Goal: Information Seeking & Learning: Learn about a topic

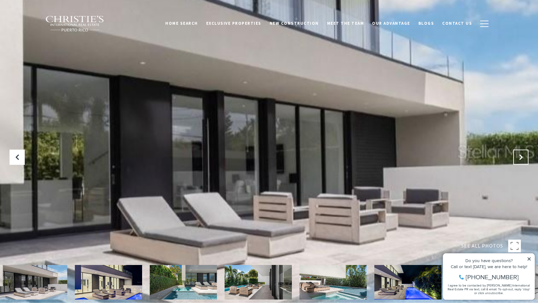
click at [525, 150] on button at bounding box center [520, 157] width 15 height 15
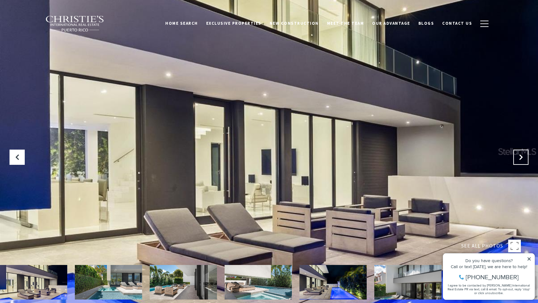
click at [525, 150] on button "Next Slide" at bounding box center [520, 157] width 15 height 15
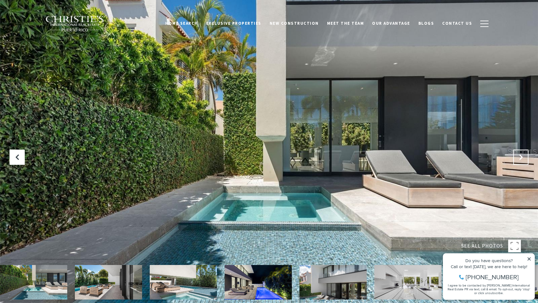
click at [525, 150] on button "Next Slide" at bounding box center [520, 157] width 15 height 15
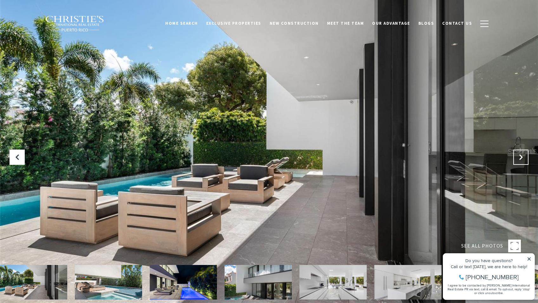
click at [525, 150] on button "Next Slide" at bounding box center [520, 157] width 15 height 15
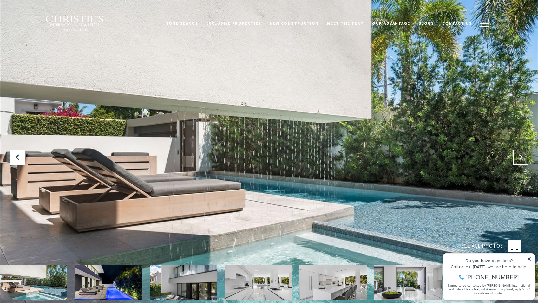
click at [525, 150] on button "Next Slide" at bounding box center [520, 157] width 15 height 15
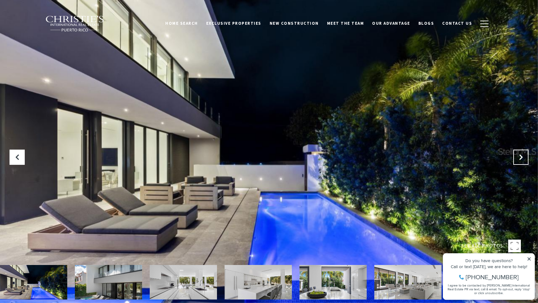
click at [525, 150] on button "Next Slide" at bounding box center [520, 157] width 15 height 15
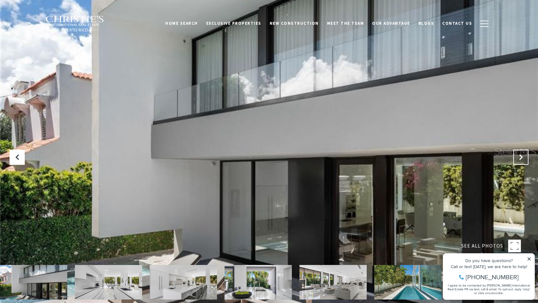
click at [525, 150] on button "Next Slide" at bounding box center [520, 157] width 15 height 15
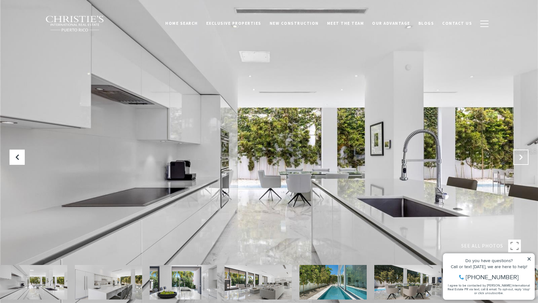
click at [525, 150] on button "Next Slide" at bounding box center [520, 157] width 15 height 15
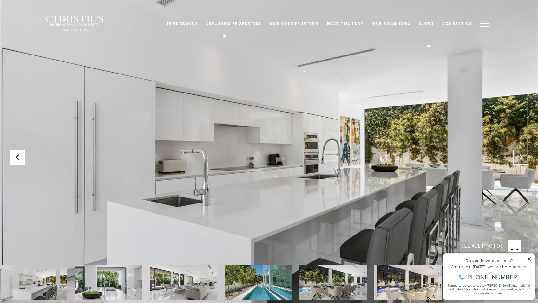
click at [525, 150] on button "Next Slide" at bounding box center [520, 157] width 15 height 15
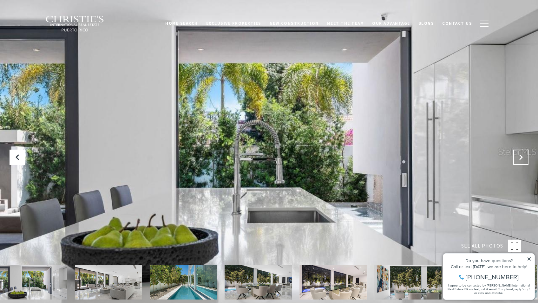
click at [525, 150] on button "Next Slide" at bounding box center [520, 157] width 15 height 15
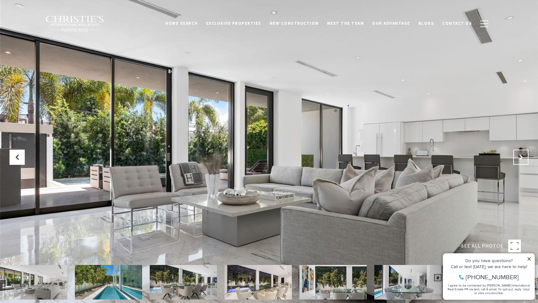
click at [525, 150] on button "Next Slide" at bounding box center [520, 157] width 15 height 15
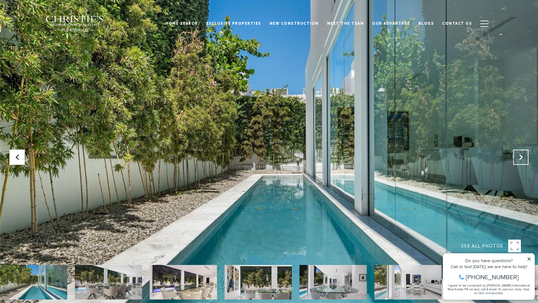
click at [525, 150] on button "Next Slide" at bounding box center [520, 157] width 15 height 15
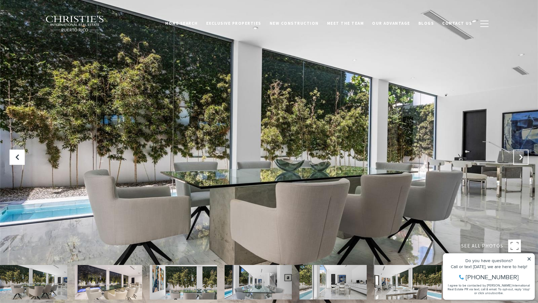
click at [525, 150] on button "Next Slide" at bounding box center [520, 157] width 15 height 15
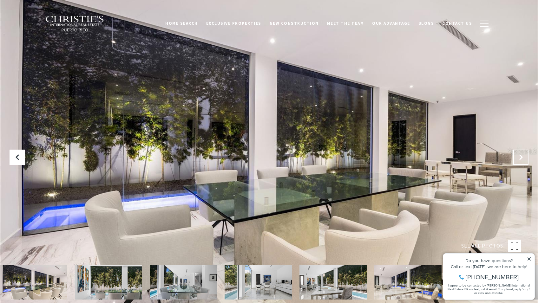
click at [525, 150] on button "Next Slide" at bounding box center [520, 157] width 15 height 15
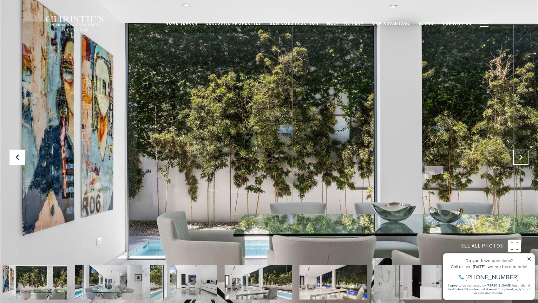
click at [525, 150] on button "Next Slide" at bounding box center [520, 157] width 15 height 15
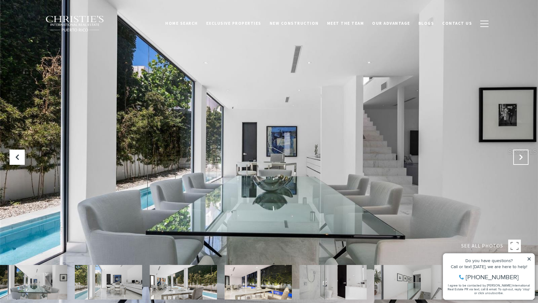
click at [525, 150] on button "Next Slide" at bounding box center [520, 157] width 15 height 15
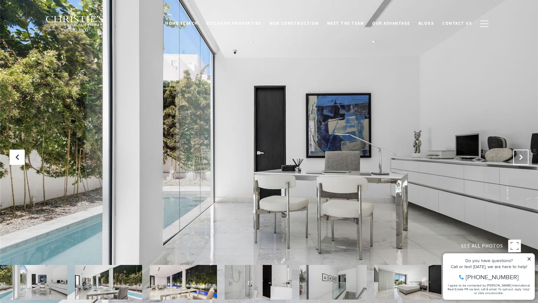
click at [525, 150] on button "Next Slide" at bounding box center [520, 157] width 15 height 15
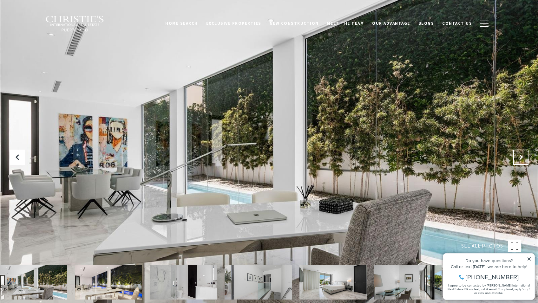
click at [525, 150] on button "Next Slide" at bounding box center [520, 157] width 15 height 15
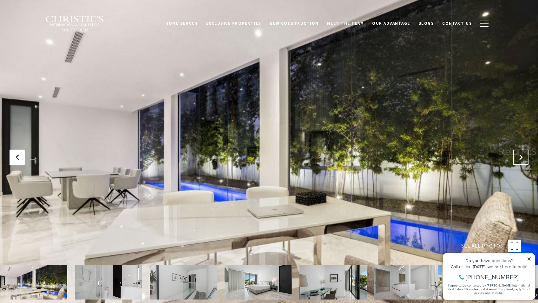
click at [525, 150] on button "Next Slide" at bounding box center [520, 157] width 15 height 15
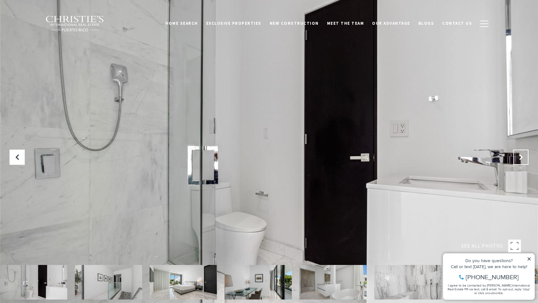
click at [525, 150] on button "Next Slide" at bounding box center [520, 157] width 15 height 15
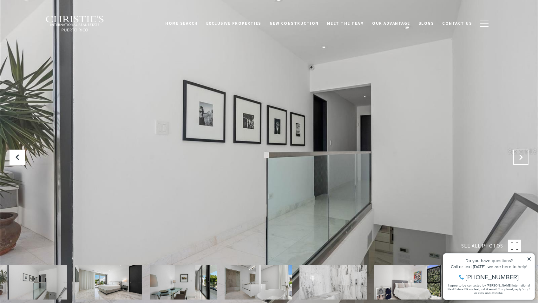
click at [525, 150] on button "Next Slide" at bounding box center [520, 157] width 15 height 15
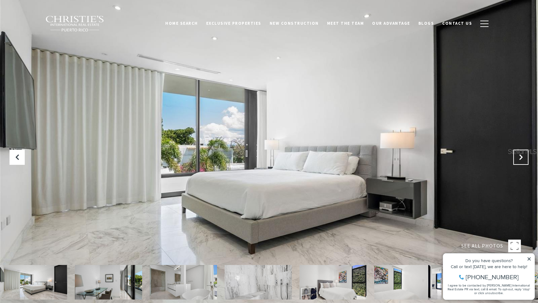
click at [523, 154] on icon "Next Slide" at bounding box center [520, 157] width 6 height 6
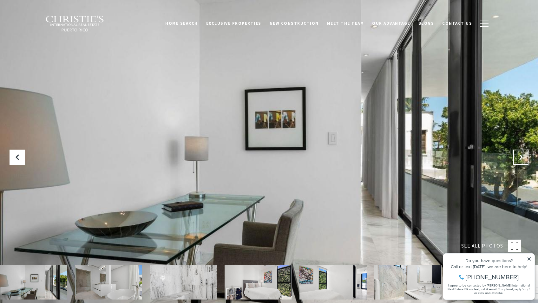
click at [523, 154] on icon "Next Slide" at bounding box center [520, 157] width 6 height 6
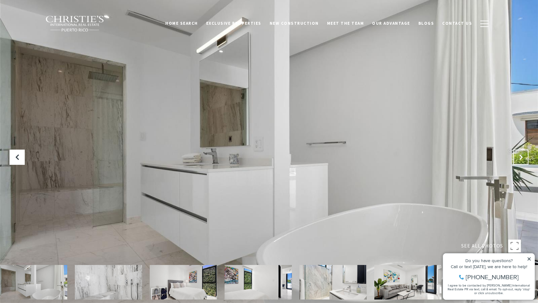
click at [523, 154] on icon "Next Slide" at bounding box center [520, 157] width 6 height 6
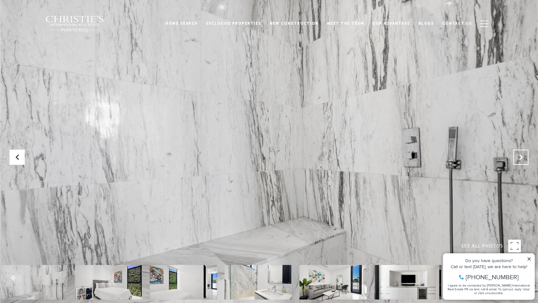
click at [523, 154] on icon "Next Slide" at bounding box center [520, 157] width 6 height 6
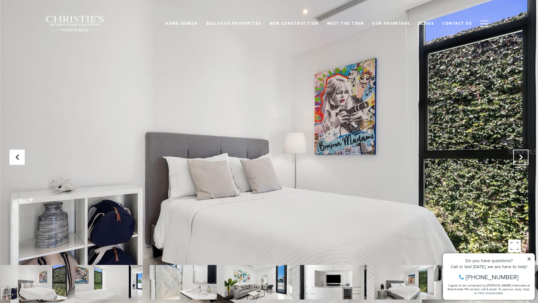
click at [523, 154] on icon "Next Slide" at bounding box center [520, 157] width 6 height 6
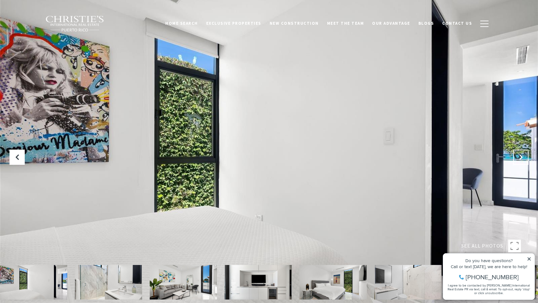
click at [523, 154] on icon "Next Slide" at bounding box center [520, 157] width 6 height 6
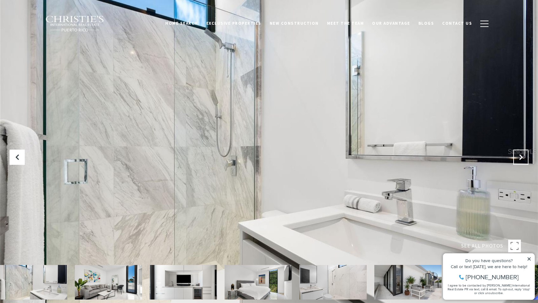
click at [523, 154] on icon "Next Slide" at bounding box center [520, 157] width 6 height 6
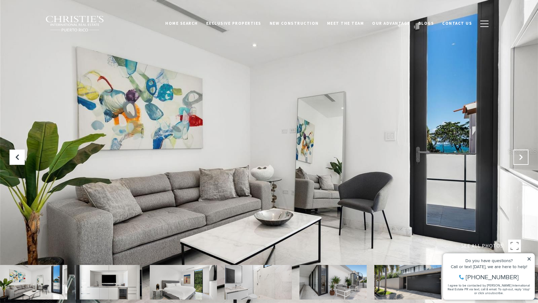
click at [523, 154] on icon "Next Slide" at bounding box center [520, 157] width 6 height 6
click at [467, 142] on div at bounding box center [269, 151] width 538 height 303
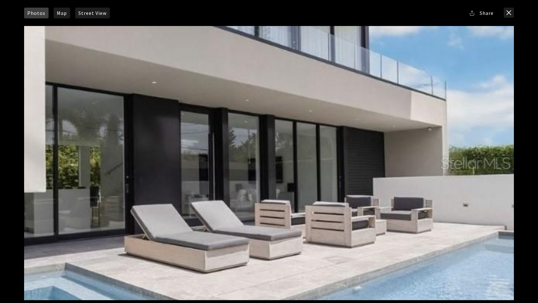
click at [467, 142] on div at bounding box center [269, 163] width 490 height 274
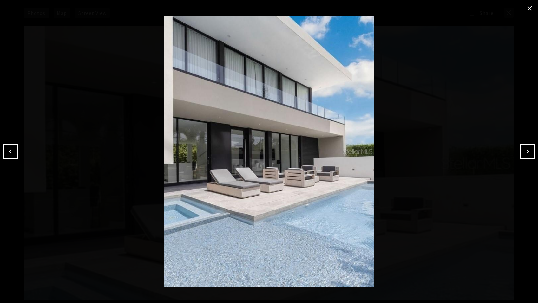
click at [526, 149] on button "Next" at bounding box center [527, 151] width 15 height 15
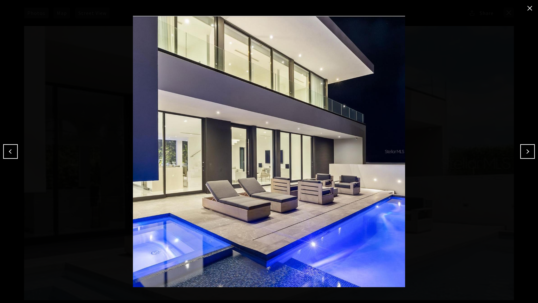
click at [526, 149] on button "Next" at bounding box center [527, 151] width 15 height 15
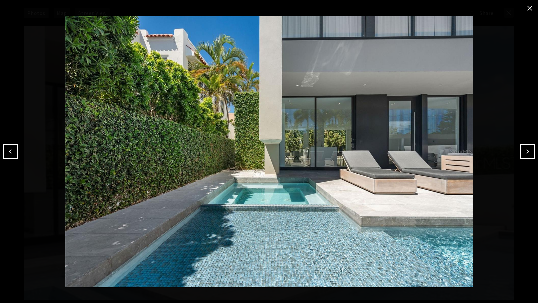
click at [526, 149] on button "Next" at bounding box center [527, 151] width 15 height 15
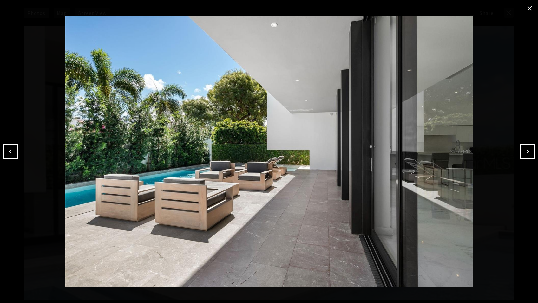
click at [526, 149] on button "Next" at bounding box center [527, 151] width 15 height 15
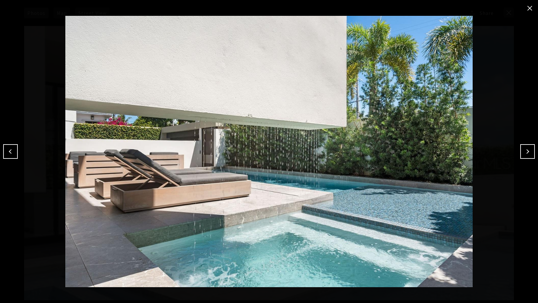
click at [526, 149] on button "Next" at bounding box center [527, 151] width 15 height 15
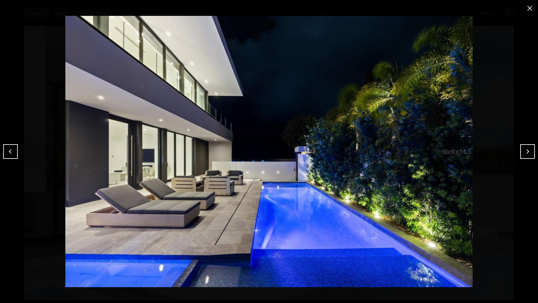
click at [529, 9] on button "close modal" at bounding box center [529, 8] width 10 height 10
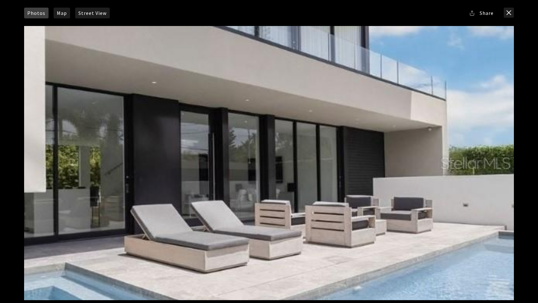
click at [18, 161] on div "Photos Map [GEOGRAPHIC_DATA] Share Facebook Twitter Via Email" at bounding box center [269, 151] width 538 height 303
click at [38, 161] on div at bounding box center [269, 163] width 490 height 274
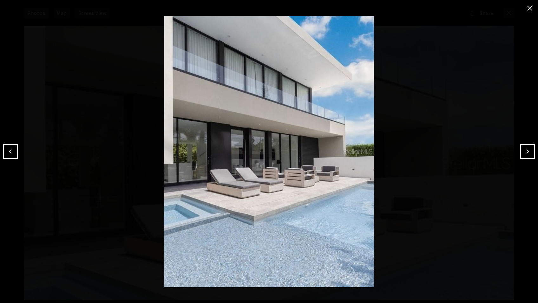
click at [15, 153] on button "Previous" at bounding box center [10, 151] width 15 height 15
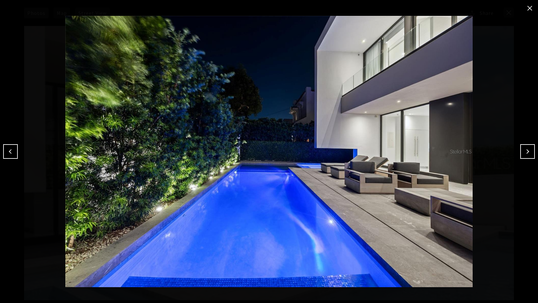
click at [15, 153] on button "Previous" at bounding box center [10, 151] width 15 height 15
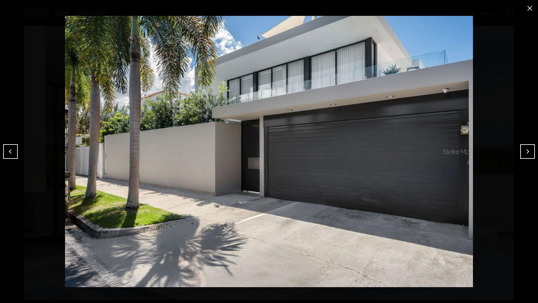
click at [15, 153] on button "Previous" at bounding box center [10, 151] width 15 height 15
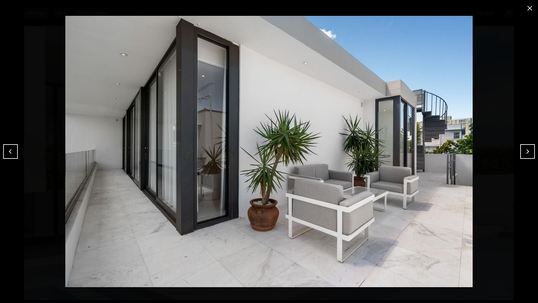
click at [15, 153] on button "Previous" at bounding box center [10, 151] width 15 height 15
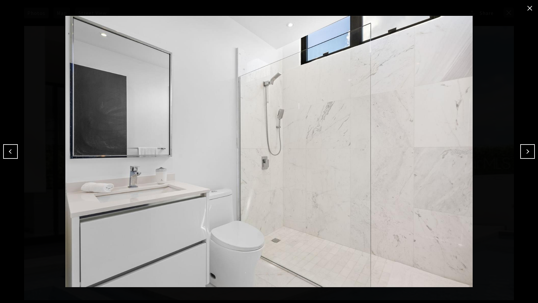
click at [15, 153] on button "Previous" at bounding box center [10, 151] width 15 height 15
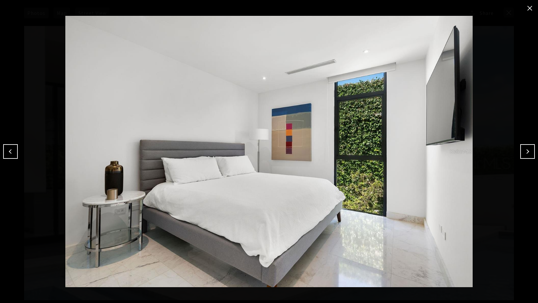
click at [15, 153] on button "Previous" at bounding box center [10, 151] width 15 height 15
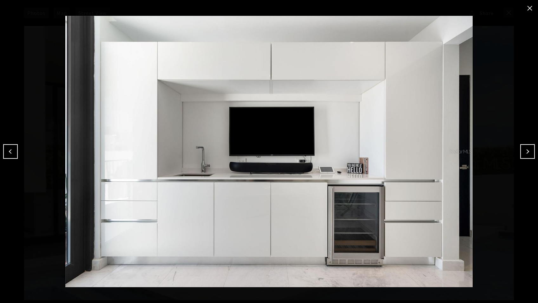
click at [15, 153] on button "Previous" at bounding box center [10, 151] width 15 height 15
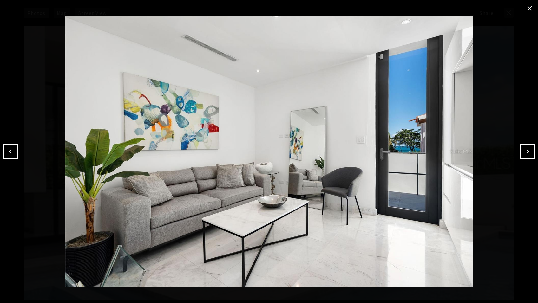
click at [15, 153] on button "Previous" at bounding box center [10, 151] width 15 height 15
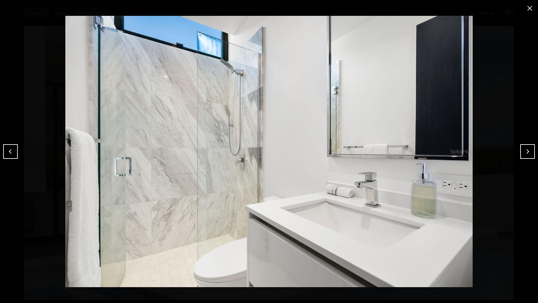
click at [15, 153] on button "Previous" at bounding box center [10, 151] width 15 height 15
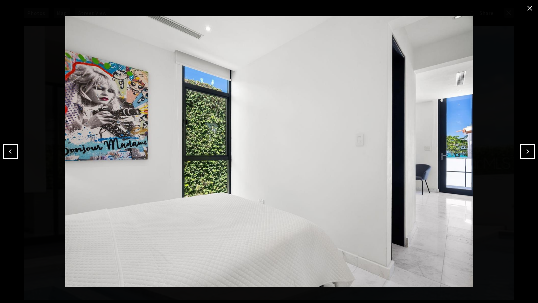
click at [15, 153] on button "Previous" at bounding box center [10, 151] width 15 height 15
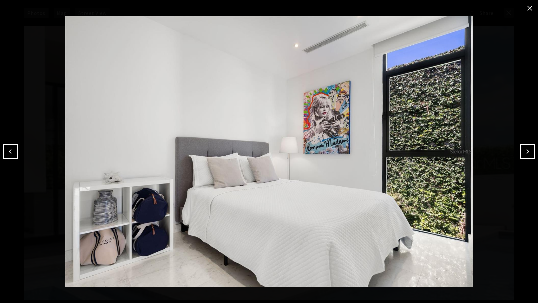
click at [15, 153] on button "Previous" at bounding box center [10, 151] width 15 height 15
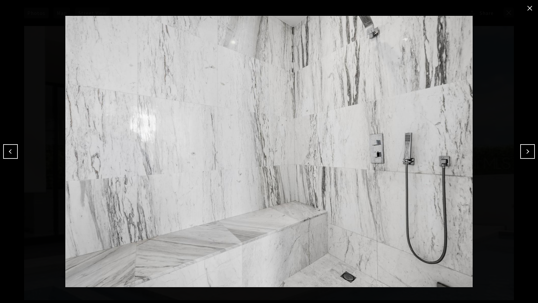
click at [15, 153] on button "Previous" at bounding box center [10, 151] width 15 height 15
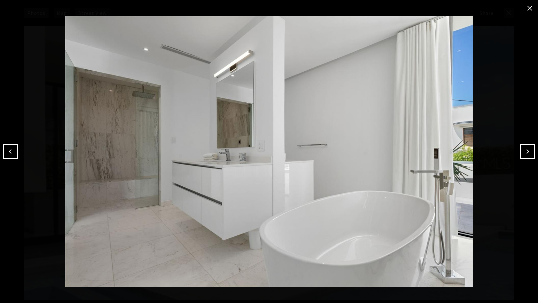
click at [15, 153] on button "Previous" at bounding box center [10, 151] width 15 height 15
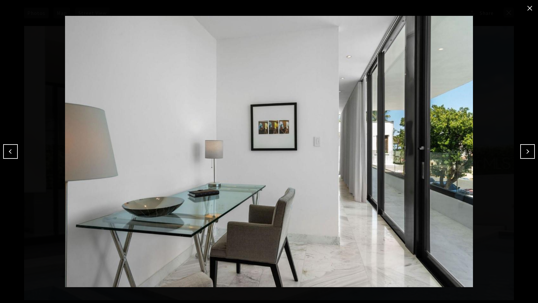
click at [15, 153] on button "Previous" at bounding box center [10, 151] width 15 height 15
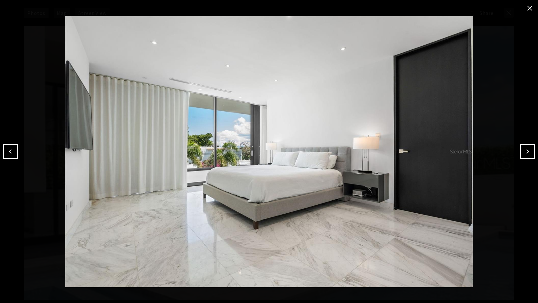
click at [15, 153] on button "Previous" at bounding box center [10, 151] width 15 height 15
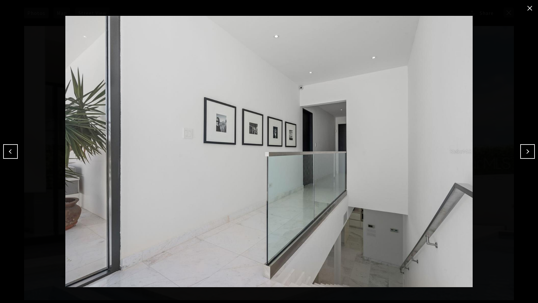
click at [15, 153] on button "Previous" at bounding box center [10, 151] width 15 height 15
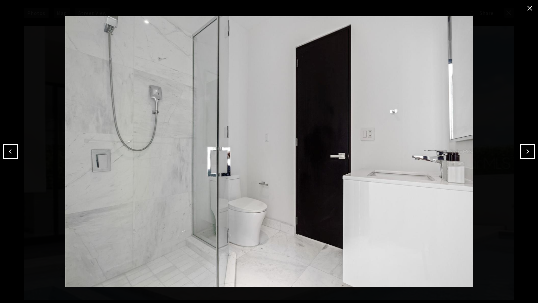
click at [15, 153] on button "Previous" at bounding box center [10, 151] width 15 height 15
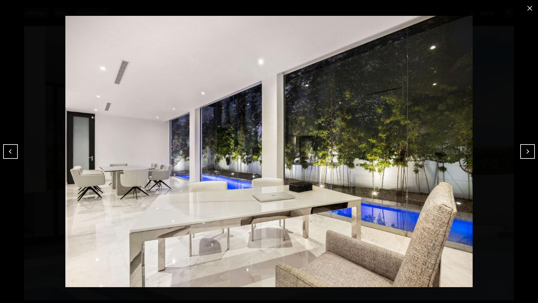
click at [15, 153] on button "Previous" at bounding box center [10, 151] width 15 height 15
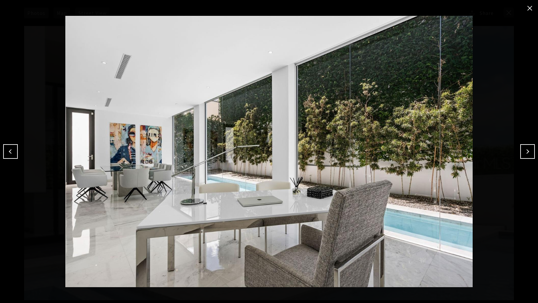
click at [15, 153] on button "Previous" at bounding box center [10, 151] width 15 height 15
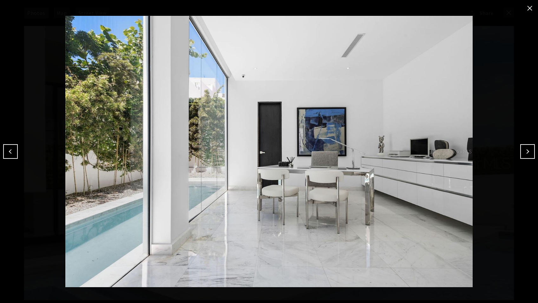
click at [15, 153] on button "Previous" at bounding box center [10, 151] width 15 height 15
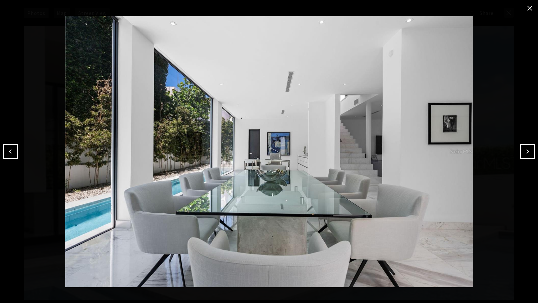
click at [15, 153] on button "Previous" at bounding box center [10, 151] width 15 height 15
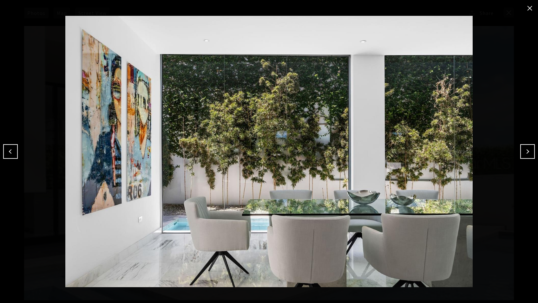
click at [15, 153] on button "Previous" at bounding box center [10, 151] width 15 height 15
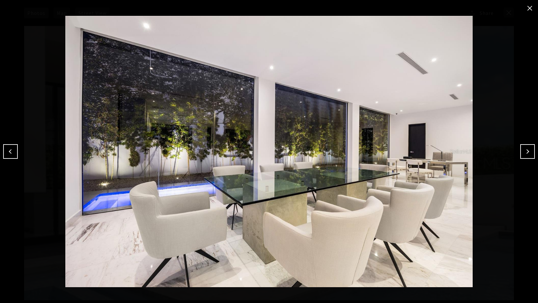
click at [15, 153] on button "Previous" at bounding box center [10, 151] width 15 height 15
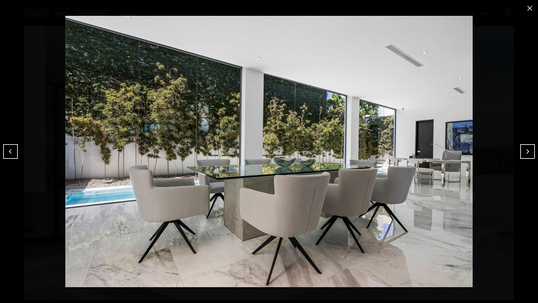
click at [15, 153] on button "Previous" at bounding box center [10, 151] width 15 height 15
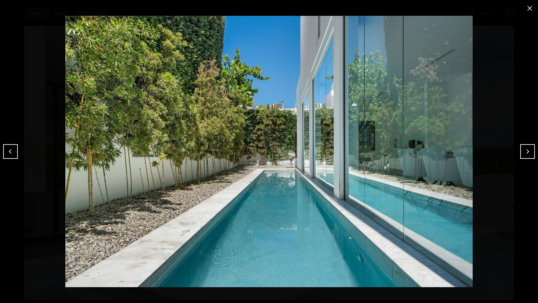
click at [15, 153] on button "Previous" at bounding box center [10, 151] width 15 height 15
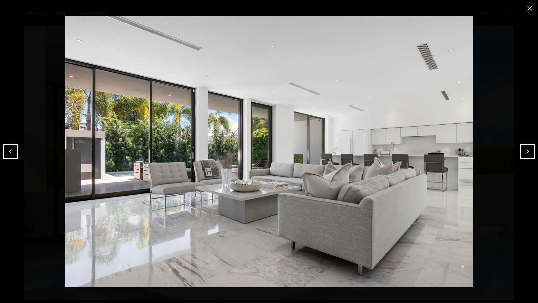
click at [15, 153] on button "Previous" at bounding box center [10, 151] width 15 height 15
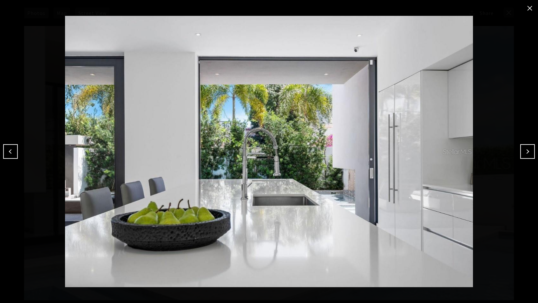
click at [15, 153] on button "Previous" at bounding box center [10, 151] width 15 height 15
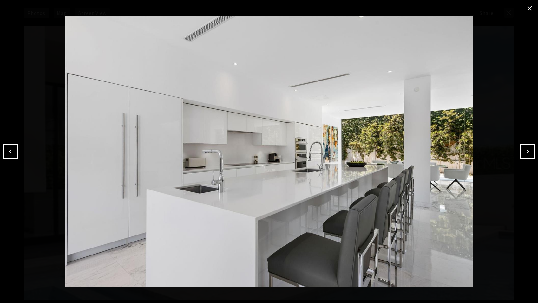
click at [15, 153] on button "Previous" at bounding box center [10, 151] width 15 height 15
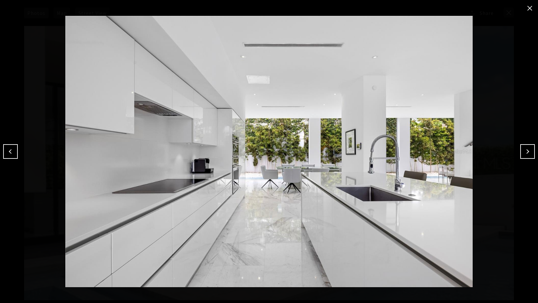
click at [15, 153] on button "Previous" at bounding box center [10, 151] width 15 height 15
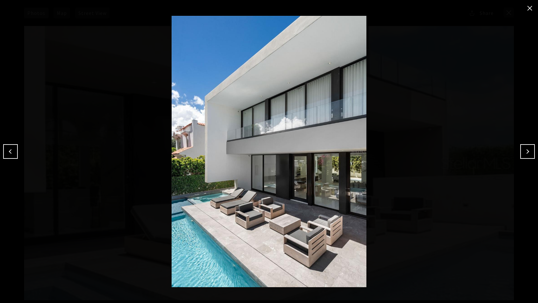
click at [11, 152] on button "Previous" at bounding box center [10, 151] width 15 height 15
